Goal: Information Seeking & Learning: Learn about a topic

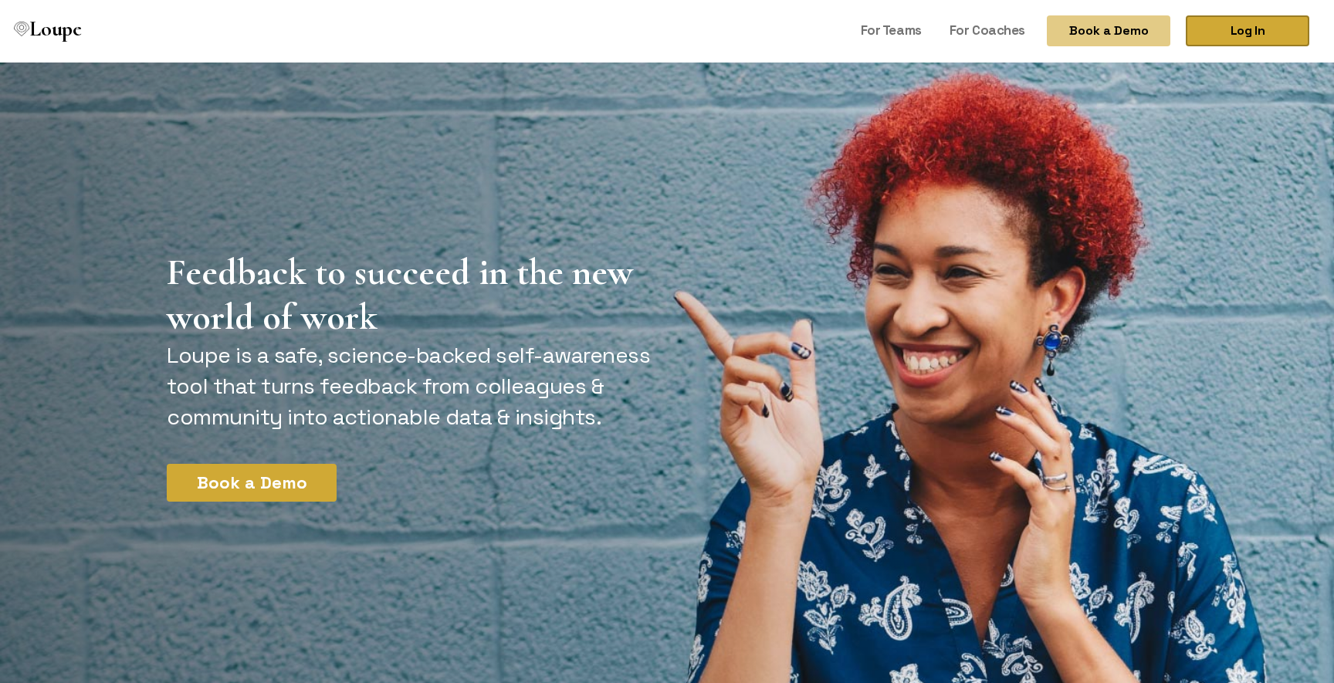
click at [1281, 26] on link "Log In" at bounding box center [1247, 30] width 123 height 31
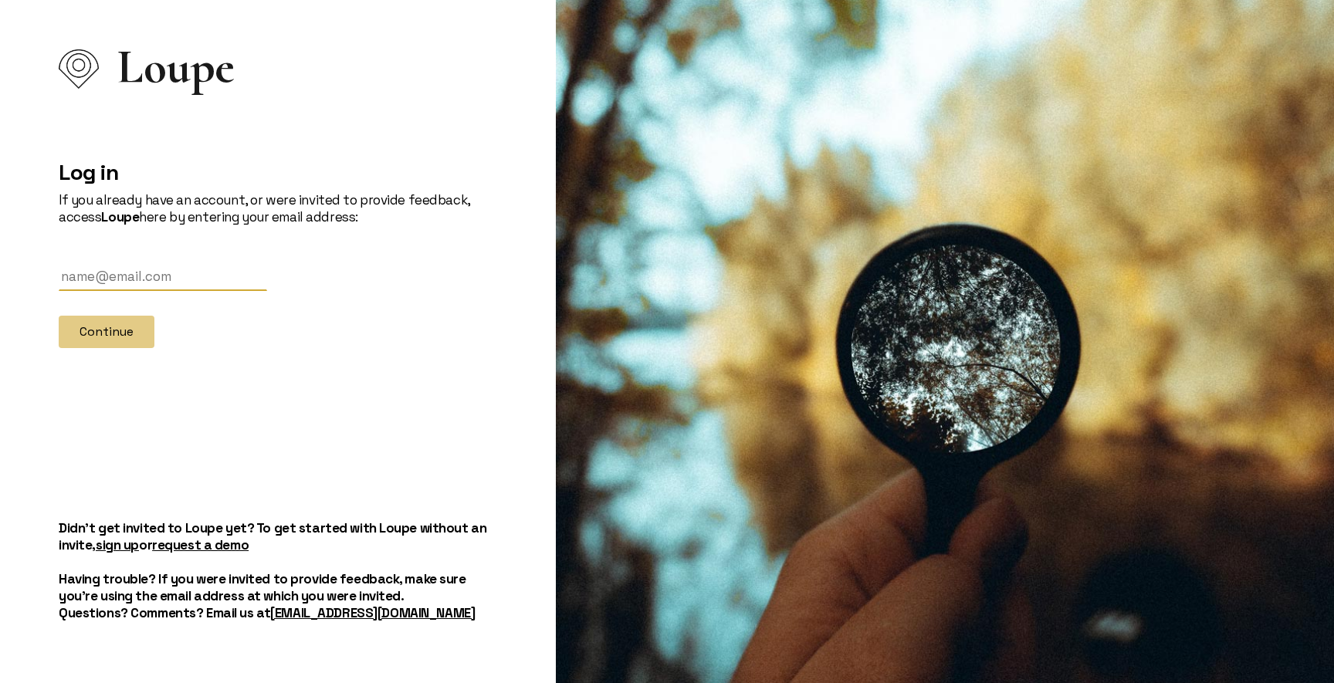
click at [125, 276] on input "text" at bounding box center [163, 276] width 208 height 29
type input "[EMAIL_ADDRESS][DOMAIN_NAME]"
click at [125, 328] on button "Continue" at bounding box center [107, 332] width 96 height 32
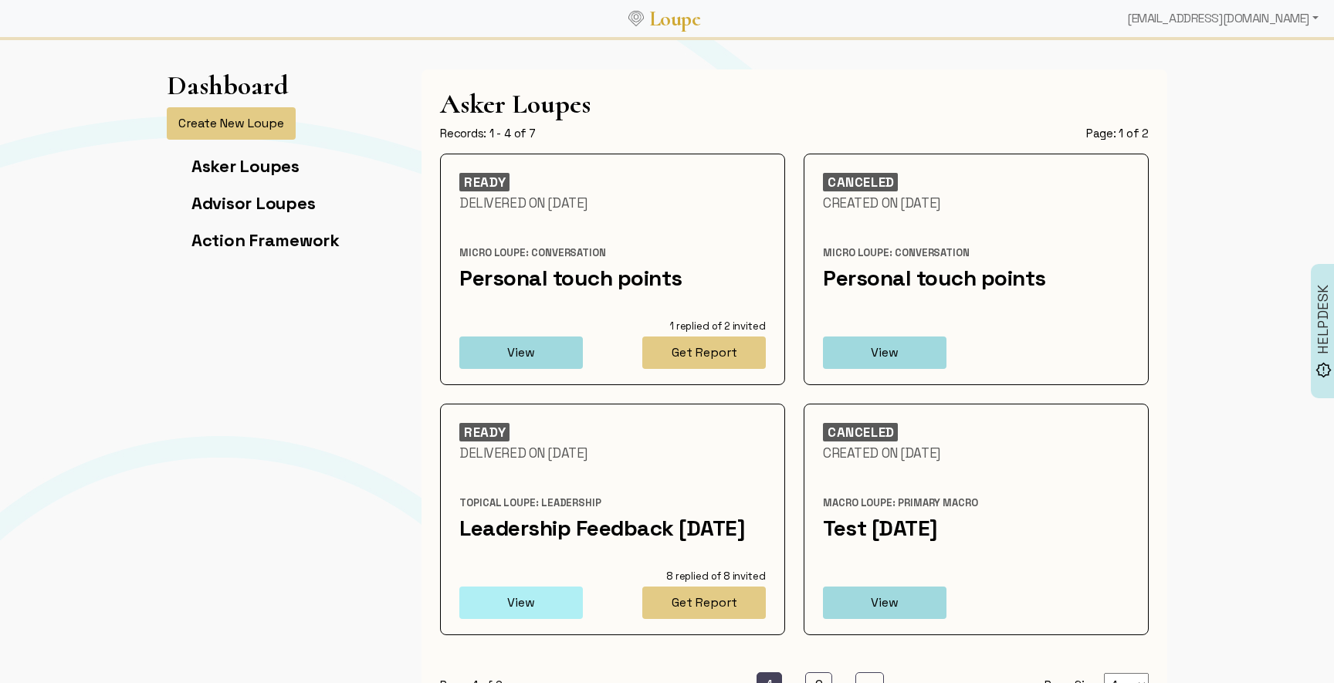
click at [533, 619] on button "View" at bounding box center [520, 603] width 123 height 32
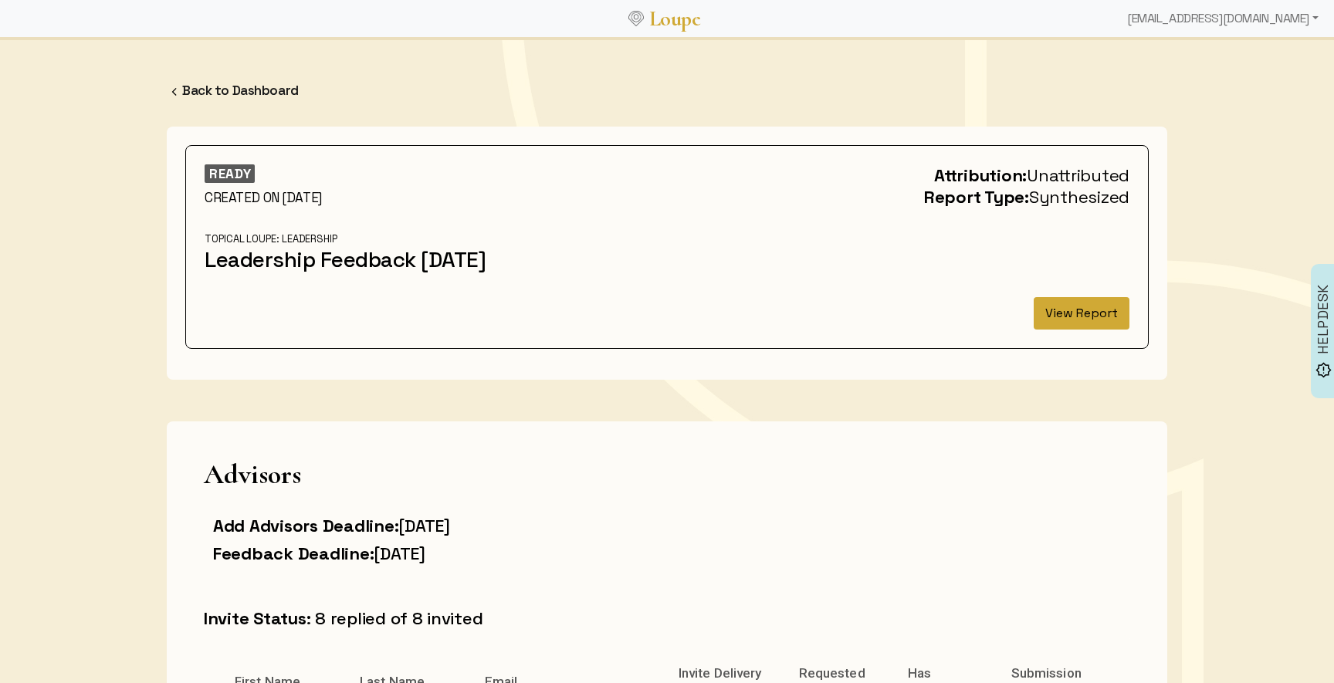
click at [1065, 330] on button "View Report" at bounding box center [1081, 313] width 96 height 32
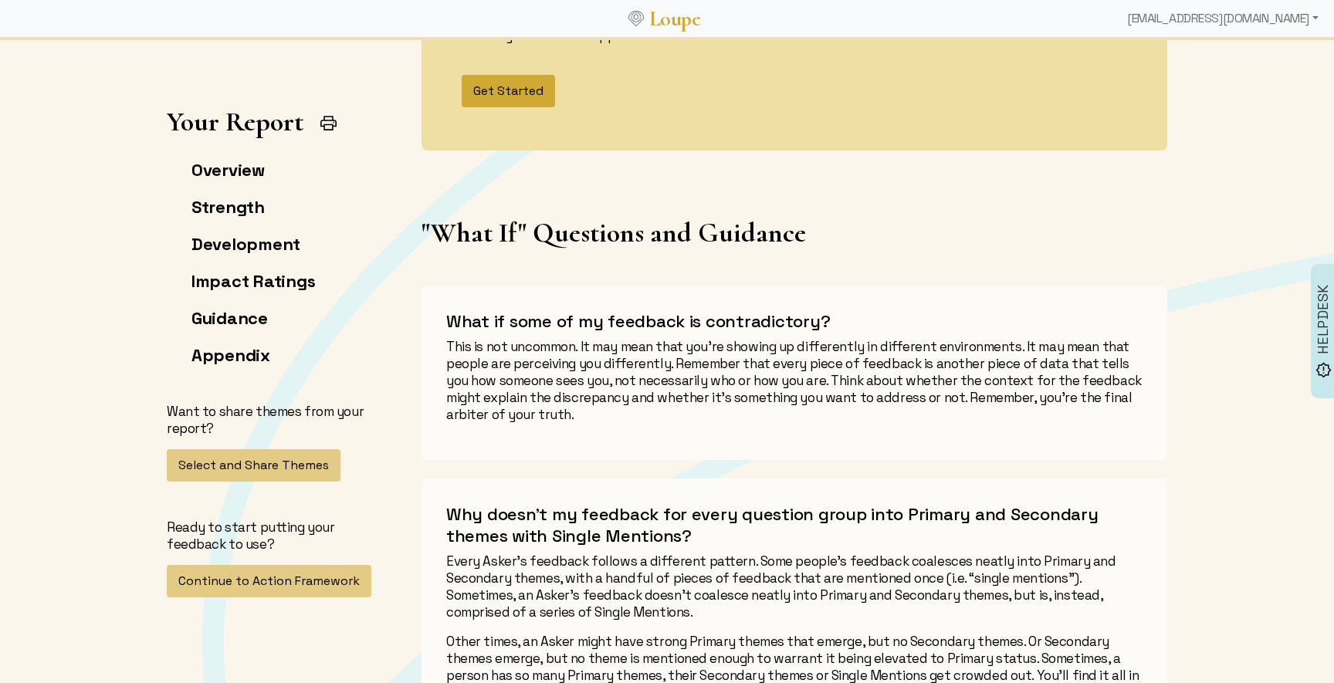
scroll to position [5304, 0]
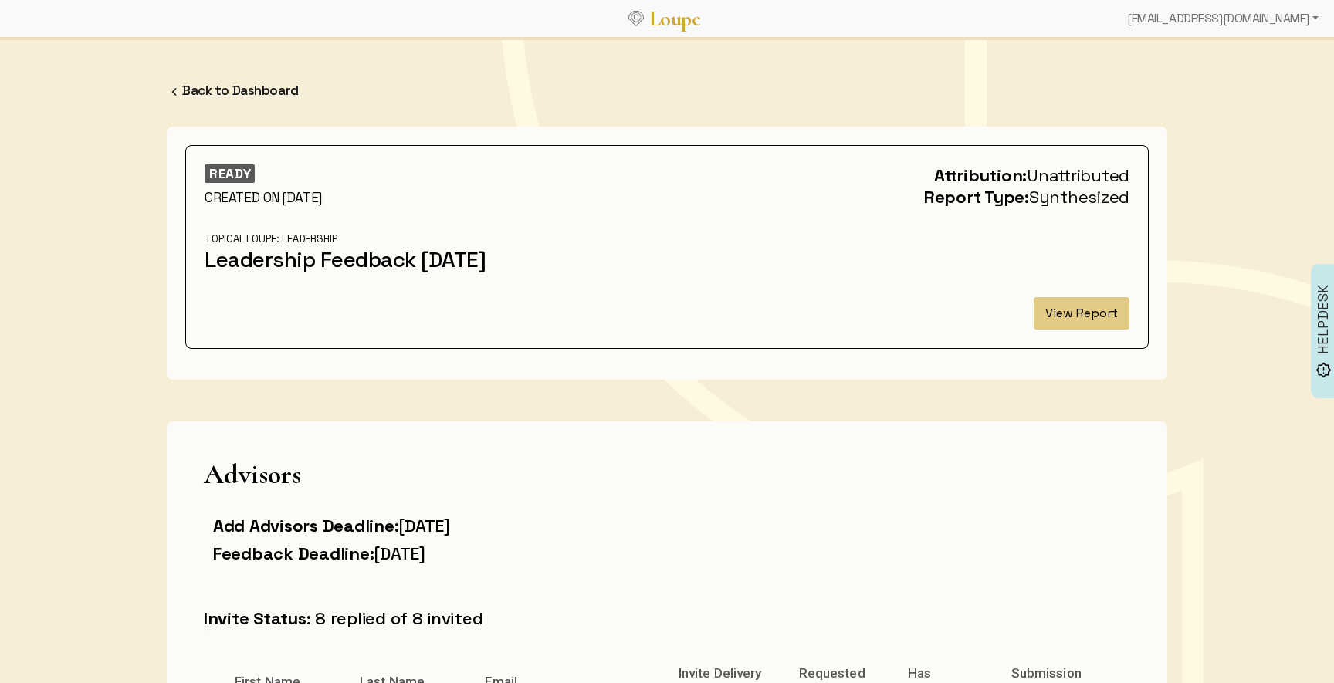
click at [245, 89] on link "Back to Dashboard" at bounding box center [240, 90] width 117 height 17
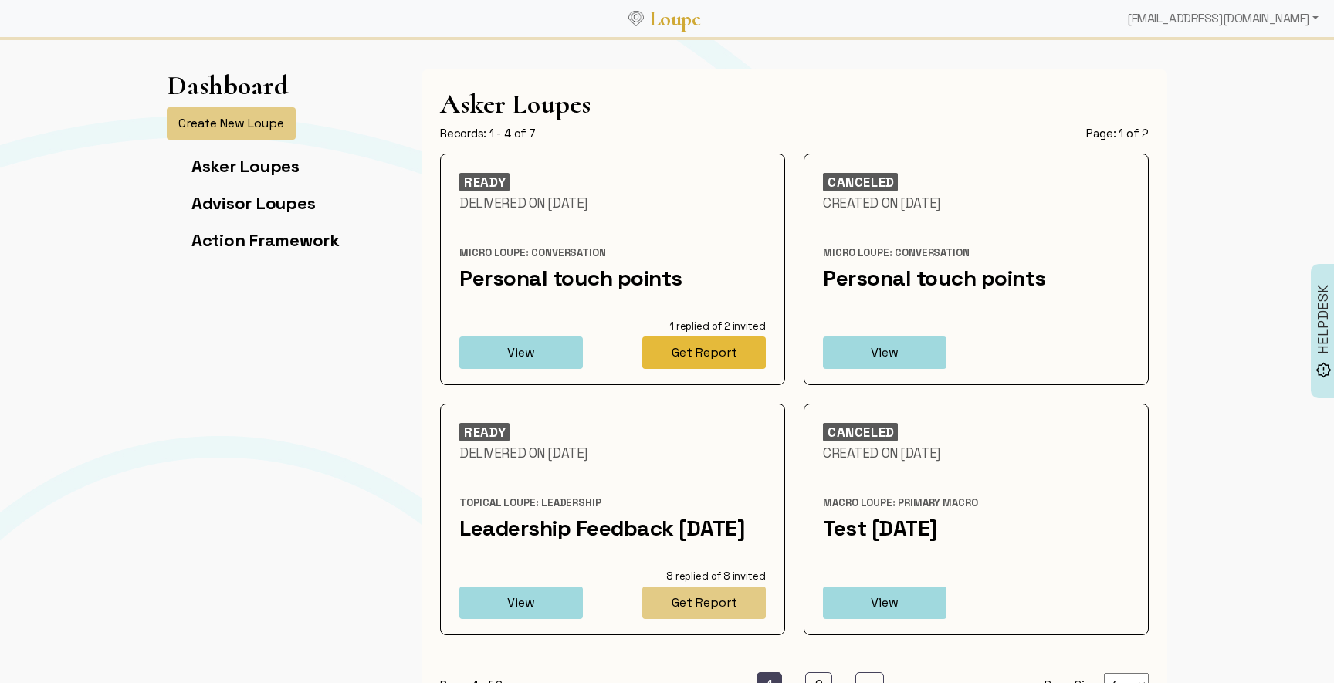
click at [697, 350] on button "Get Report" at bounding box center [703, 353] width 123 height 32
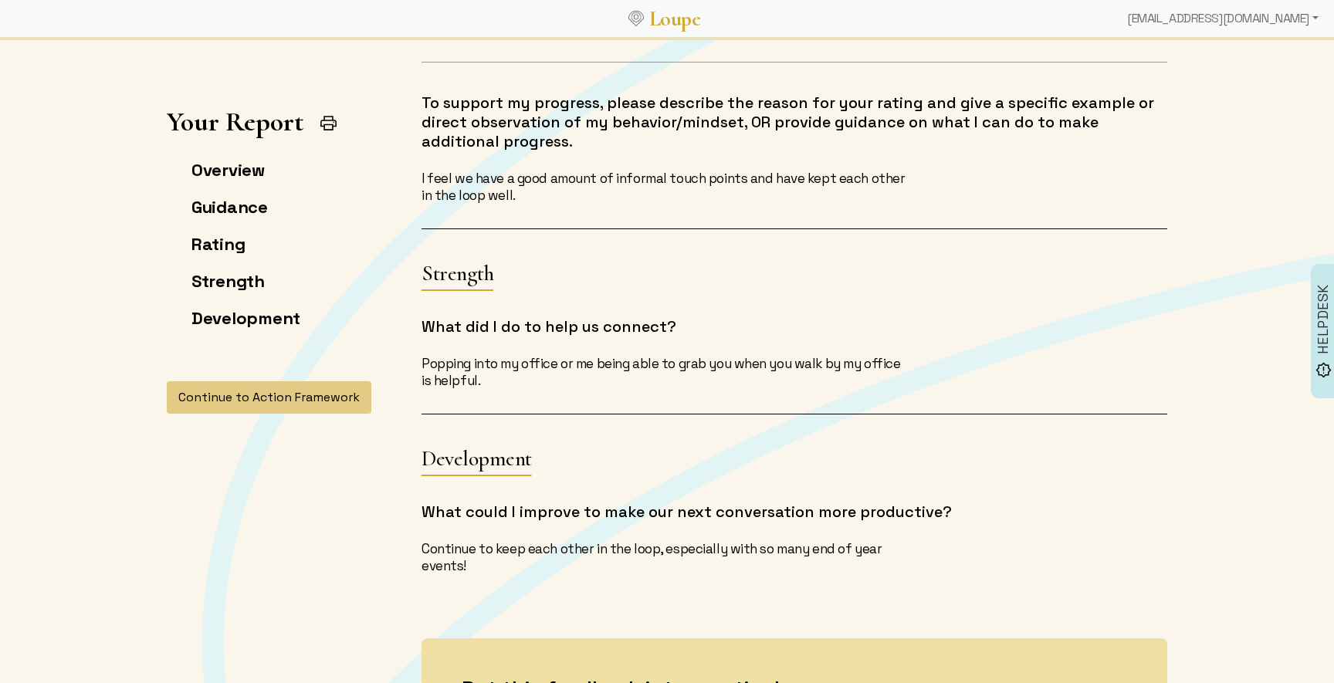
scroll to position [1389, 0]
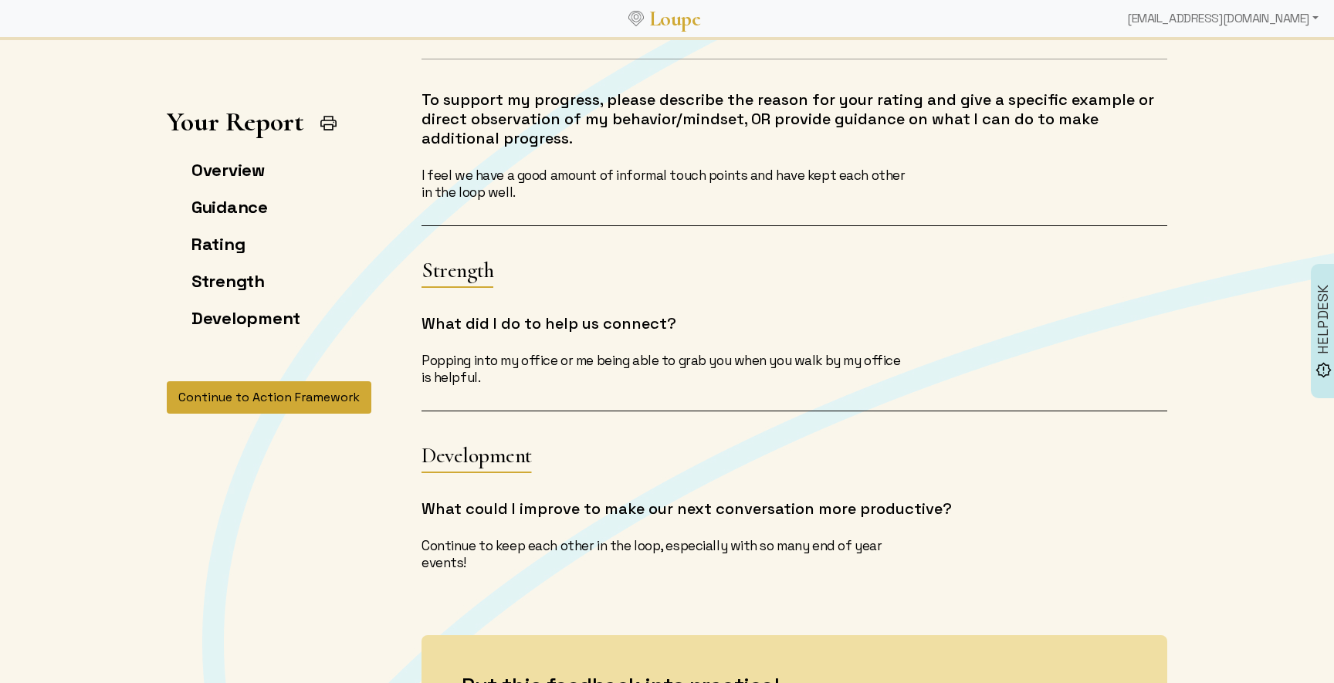
click at [347, 408] on button "Continue to Action Framework" at bounding box center [269, 397] width 205 height 32
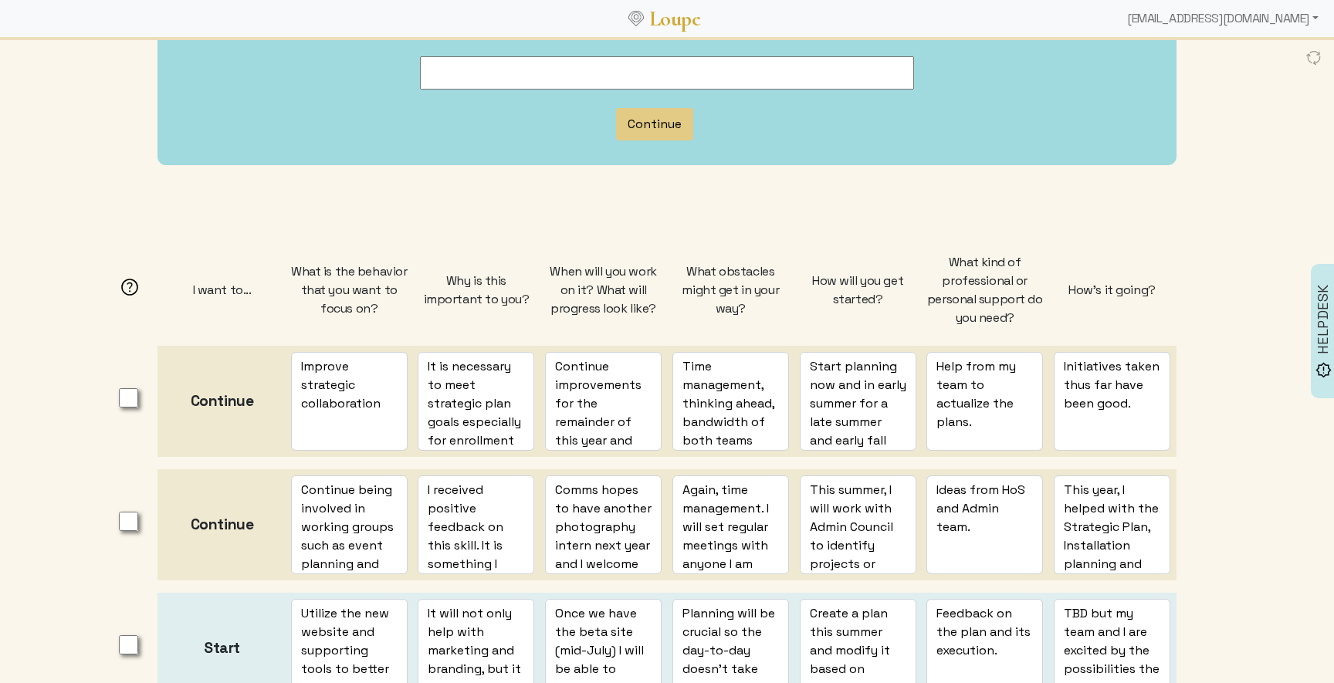
scroll to position [293, 0]
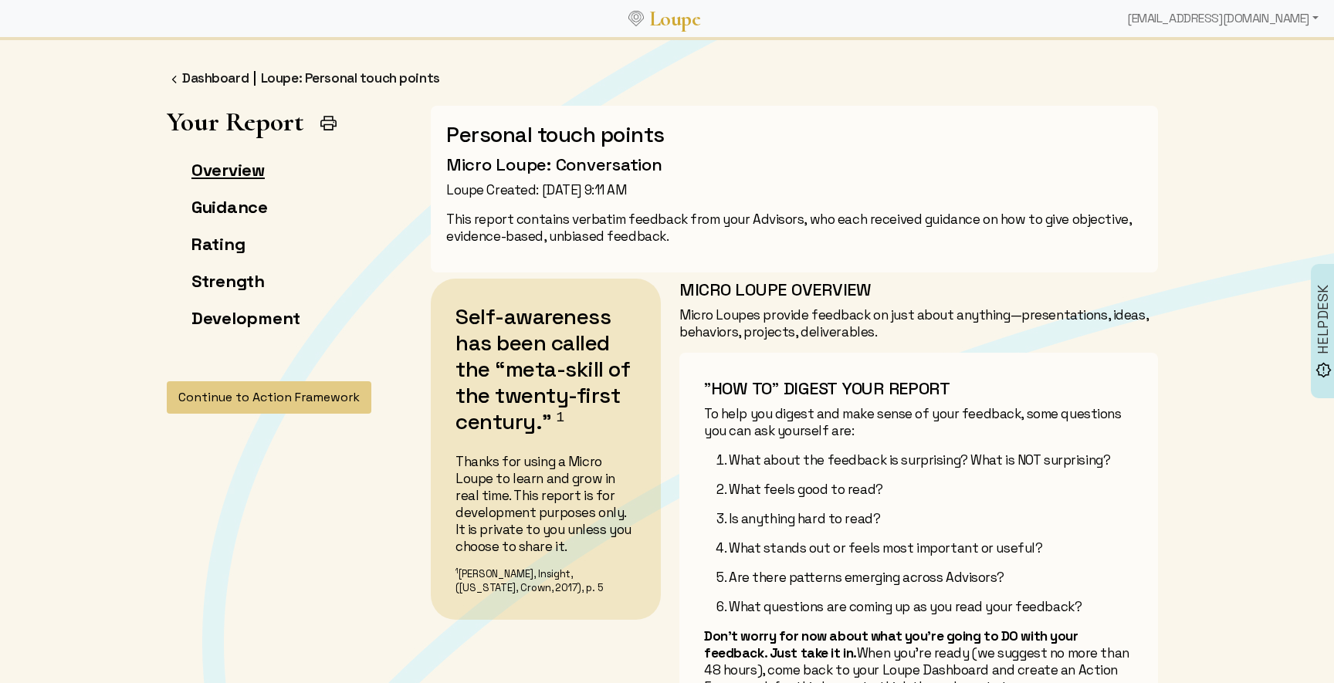
click at [228, 169] on link "Overview" at bounding box center [227, 170] width 73 height 22
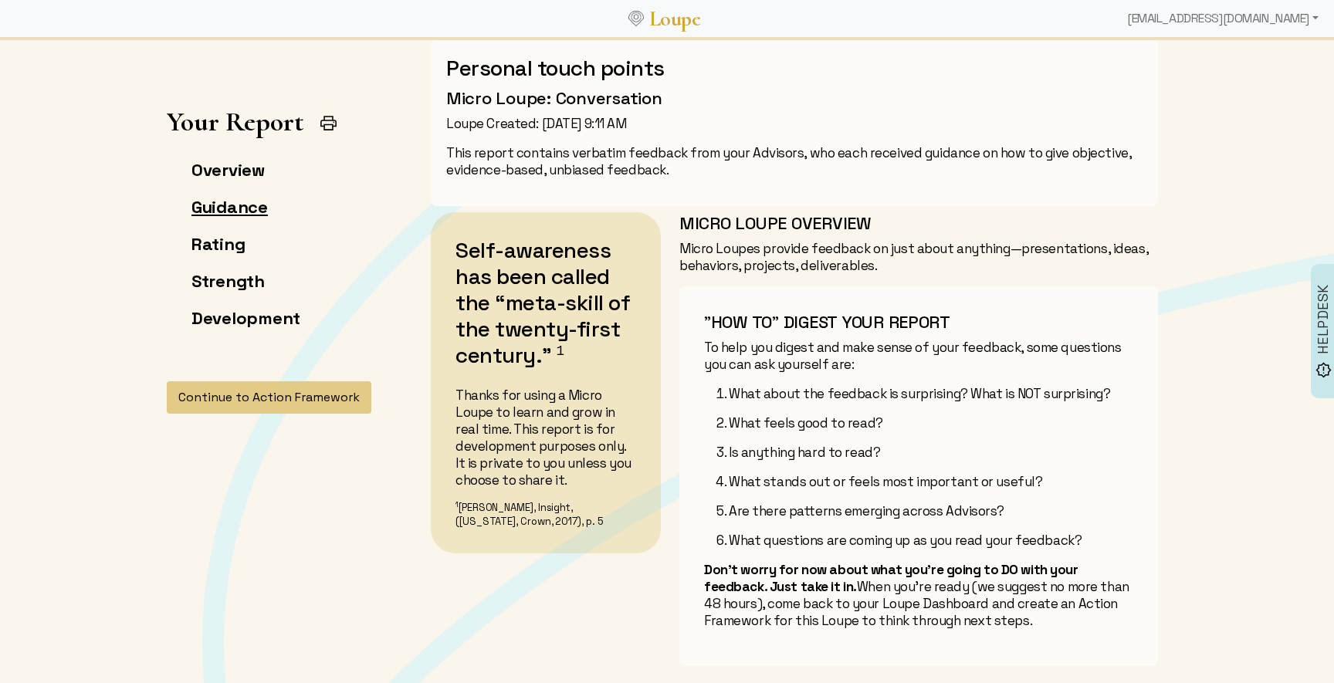
click at [227, 208] on link "Guidance" at bounding box center [229, 207] width 76 height 22
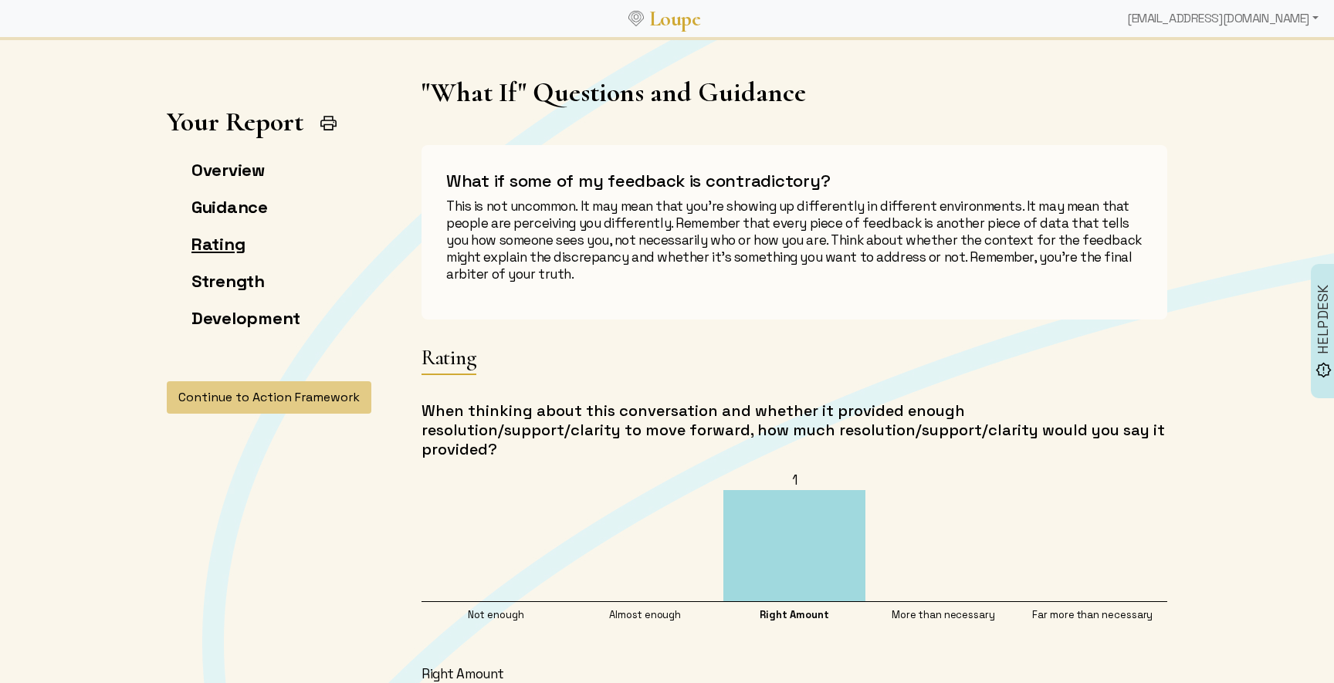
click at [225, 245] on link "Rating" at bounding box center [217, 244] width 53 height 22
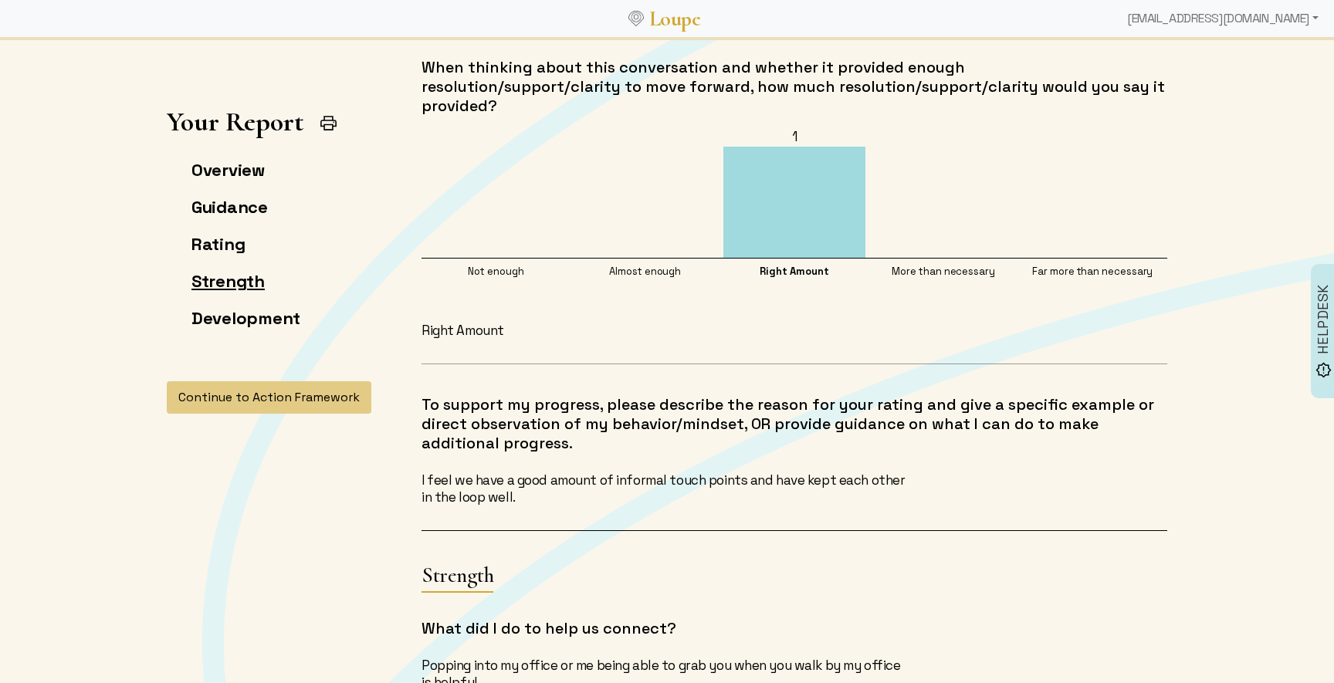
click at [225, 272] on link "Strength" at bounding box center [227, 281] width 73 height 22
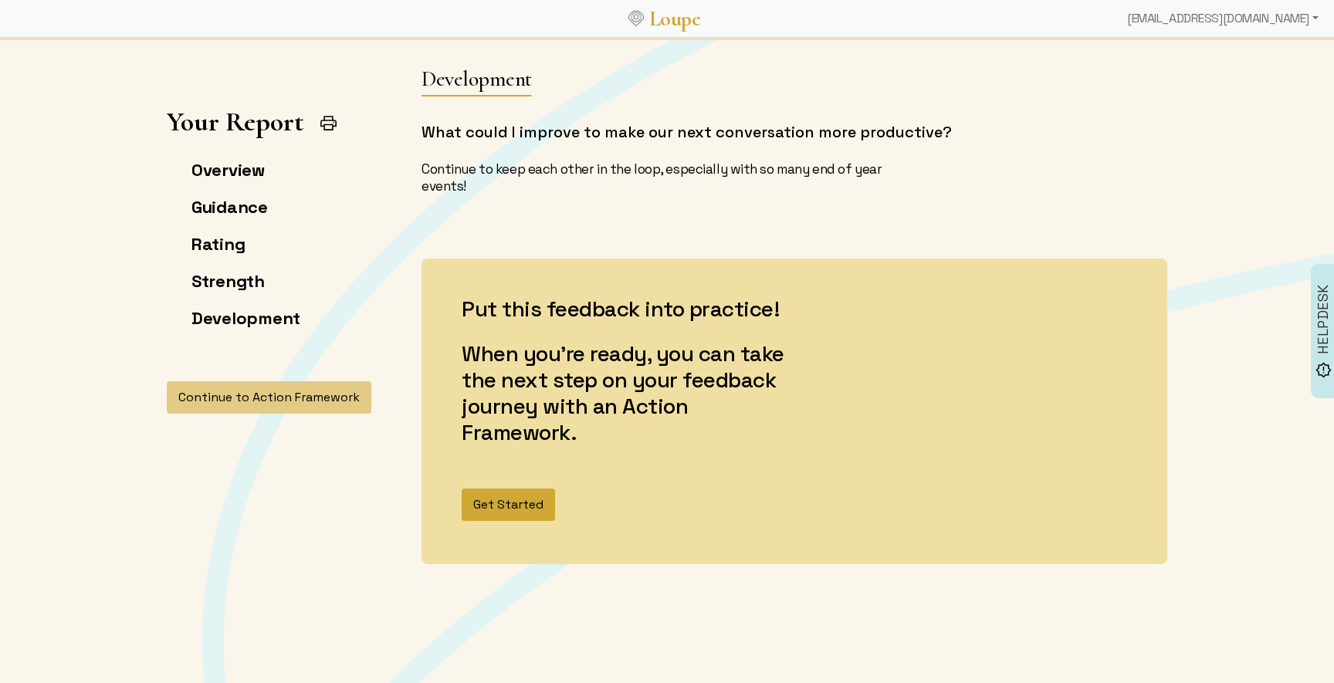
scroll to position [1772, 0]
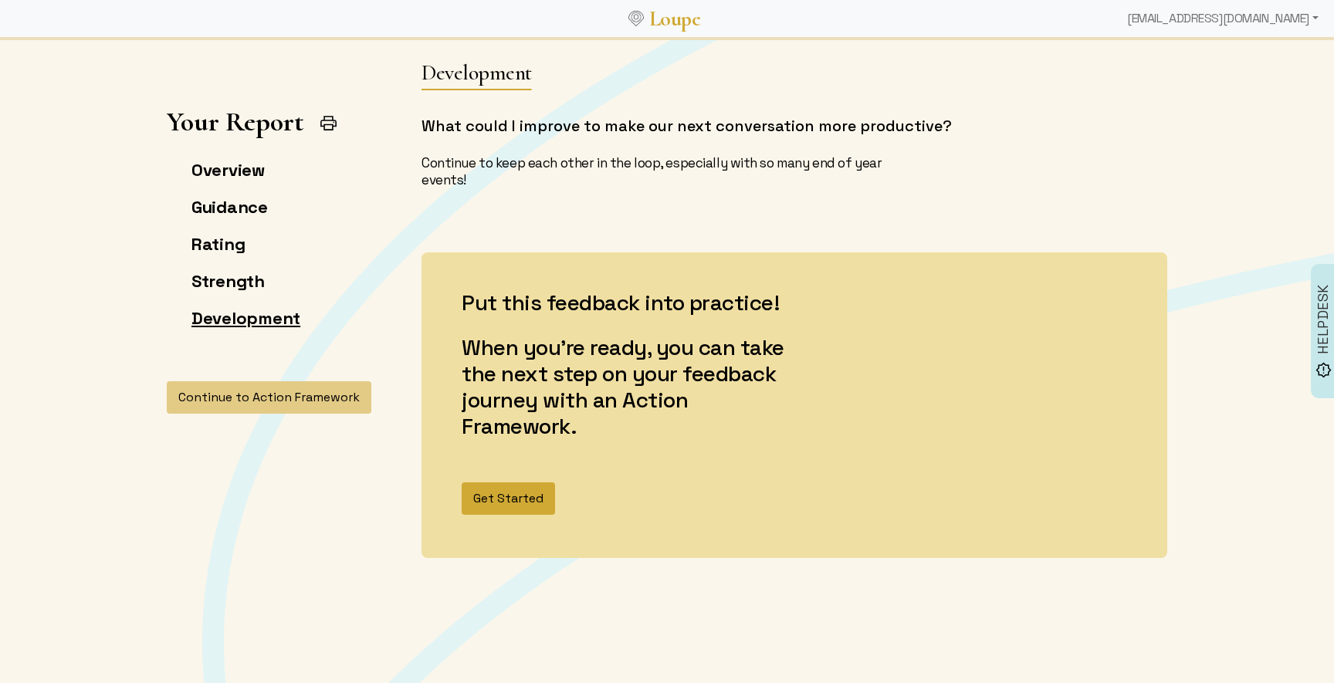
click at [252, 317] on link "Development" at bounding box center [245, 318] width 109 height 22
click at [309, 396] on button "Continue to Action Framework" at bounding box center [269, 397] width 205 height 32
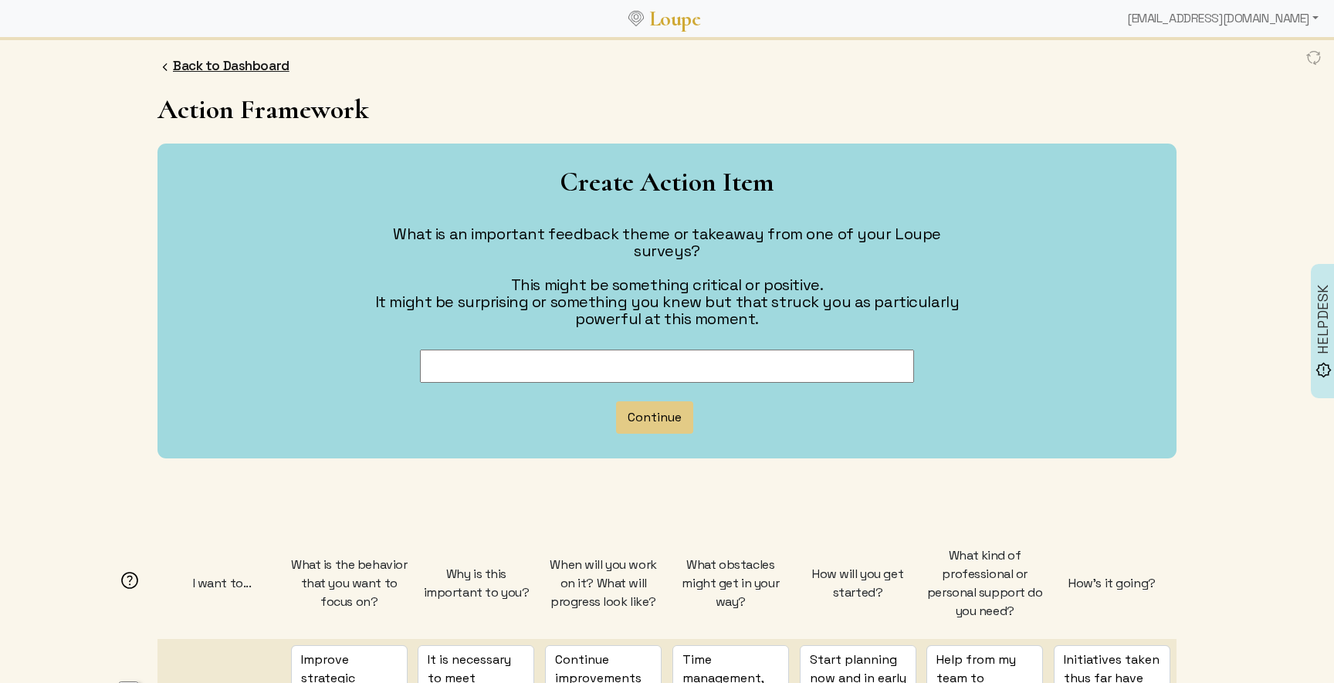
click at [183, 66] on link "Back to Dashboard" at bounding box center [231, 65] width 117 height 17
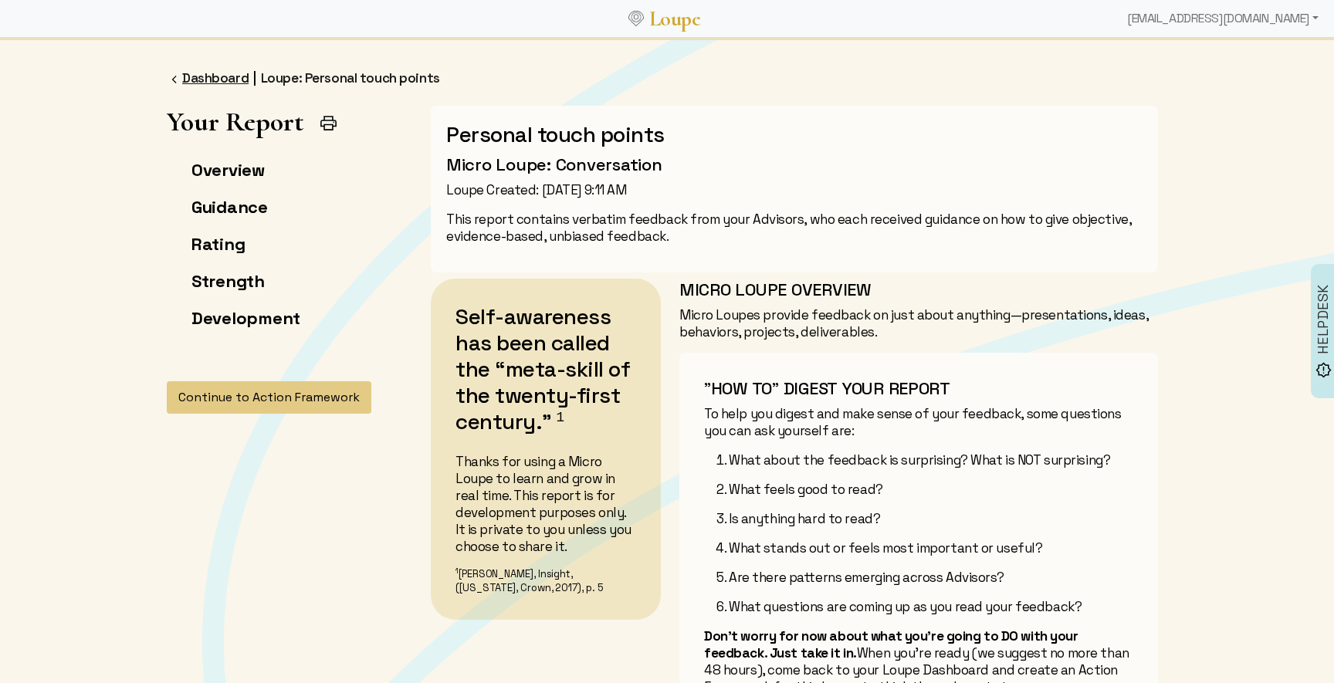
click at [228, 78] on link "Dashboard" at bounding box center [215, 77] width 66 height 17
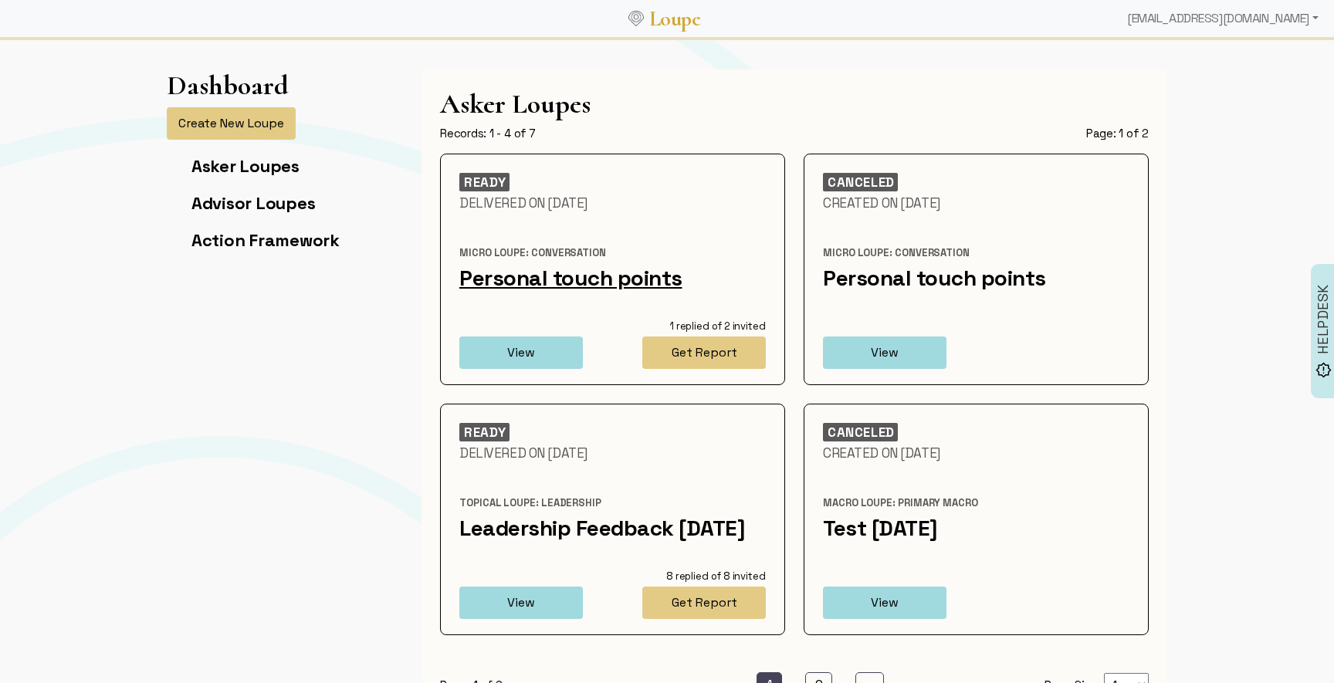
click at [529, 279] on link "Personal touch points" at bounding box center [570, 278] width 223 height 28
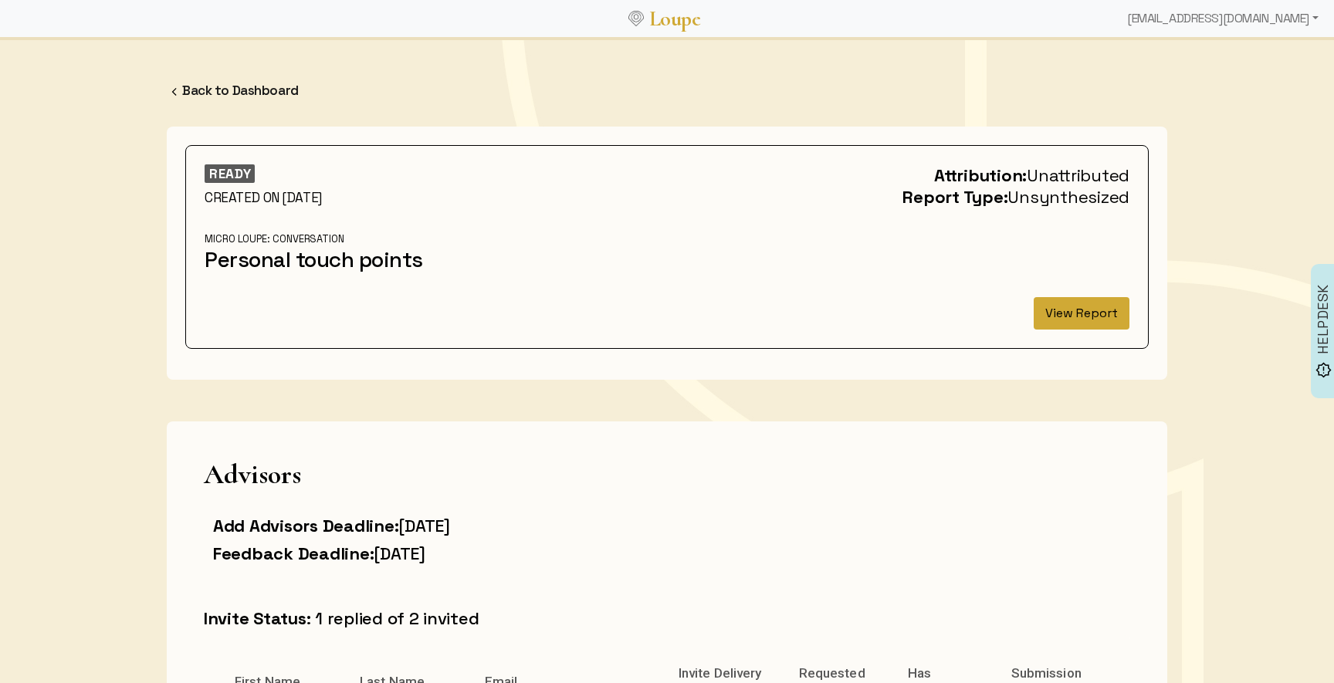
click at [1077, 309] on button "View Report" at bounding box center [1081, 313] width 96 height 32
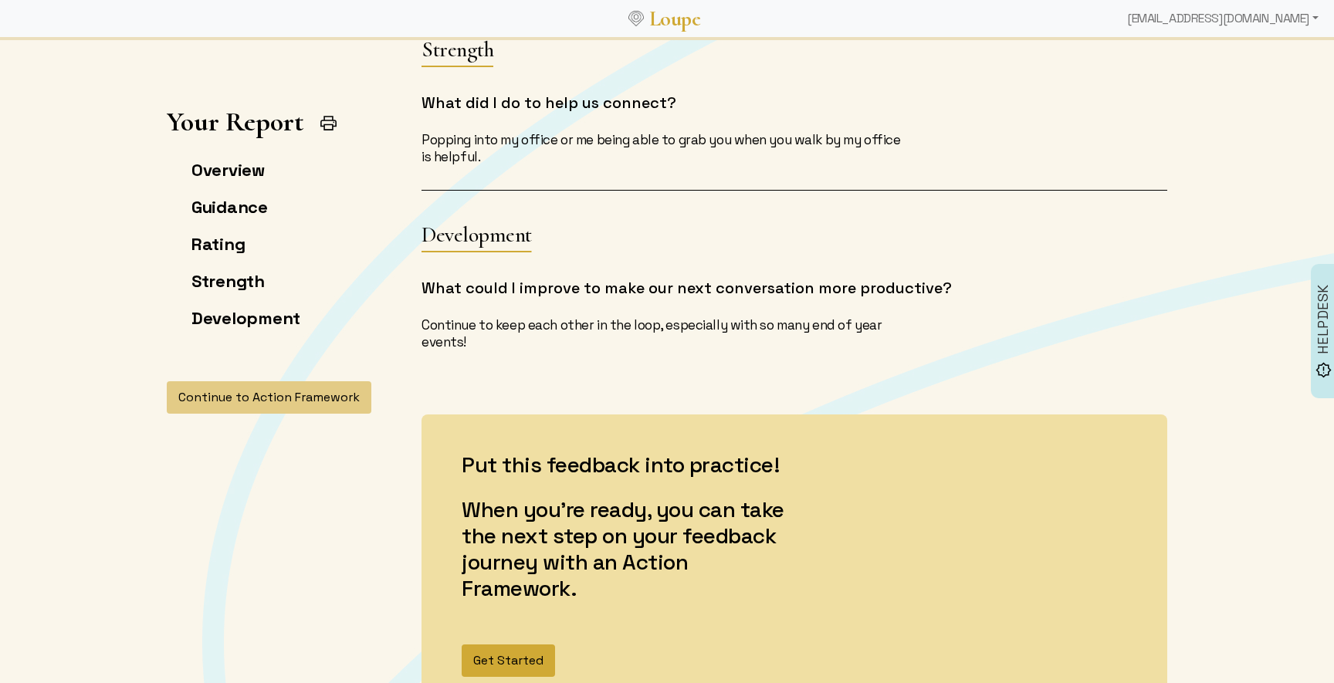
scroll to position [1597, 0]
